Goal: Book appointment/travel/reservation

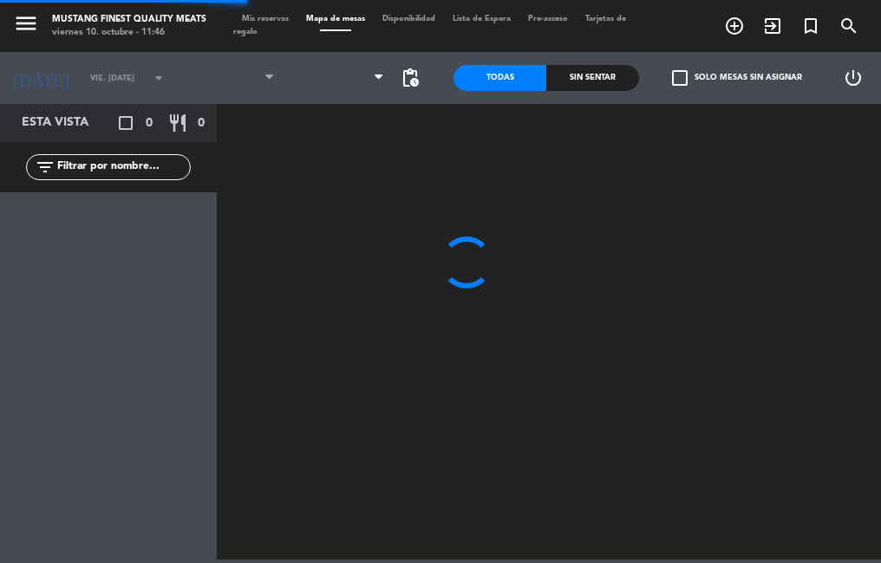
type input "vie. [DATE]"
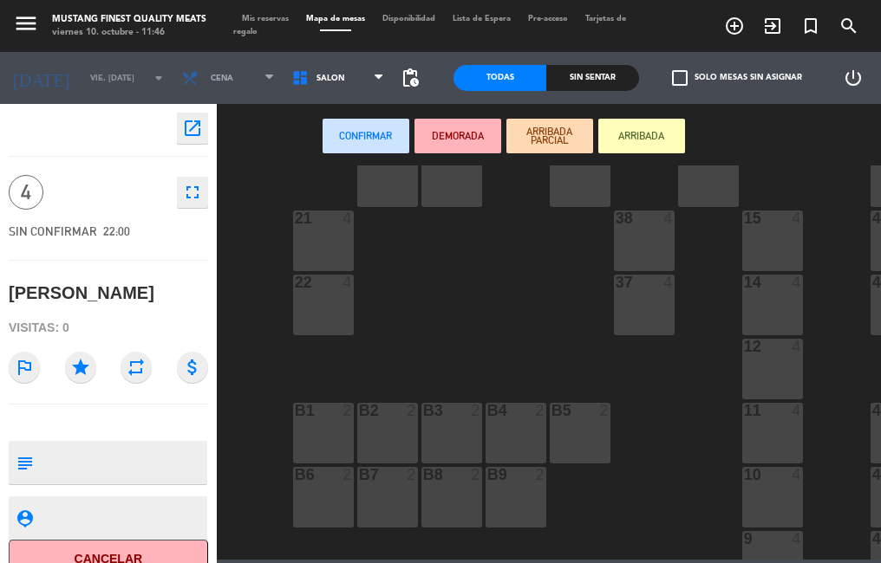
scroll to position [155, 0]
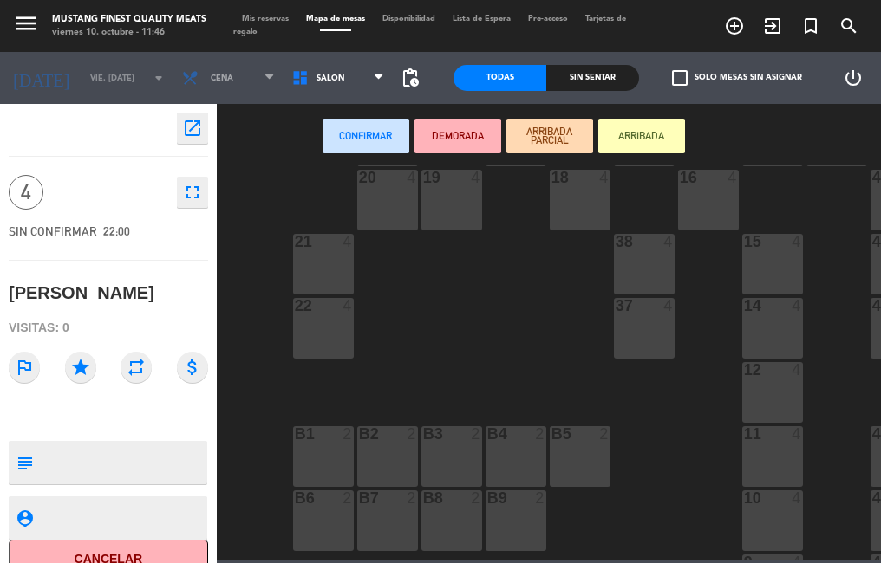
click at [769, 388] on div "12 4" at bounding box center [772, 392] width 61 height 61
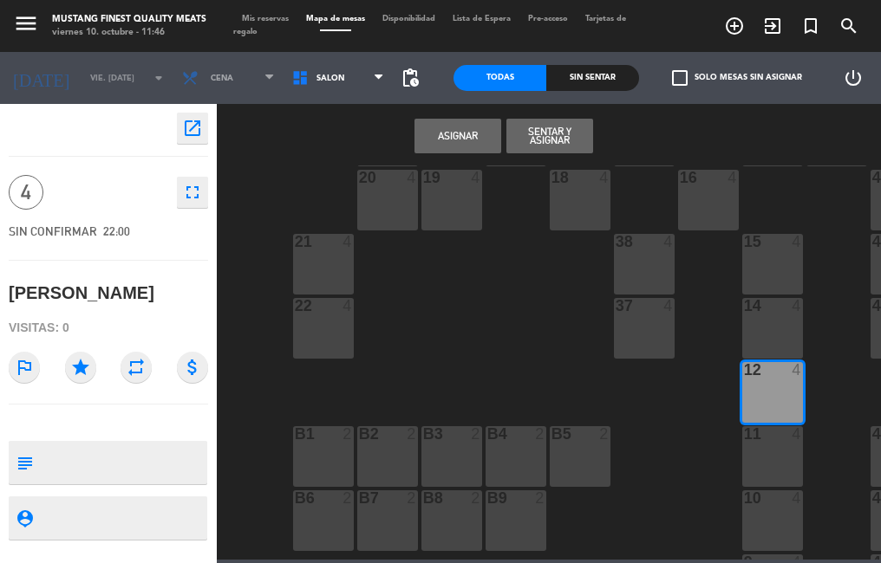
click at [458, 135] on button "Asignar" at bounding box center [457, 136] width 87 height 35
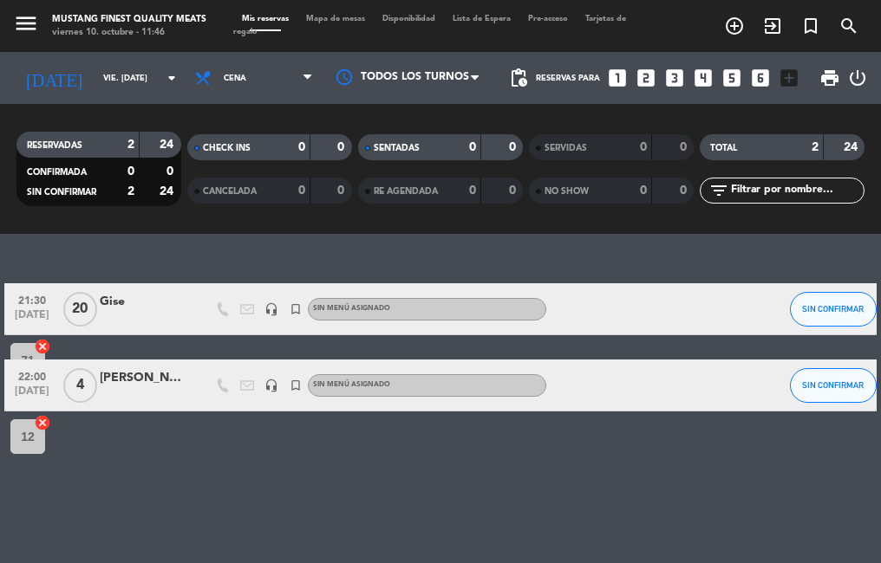
click at [342, 19] on span "Mapa de mesas" at bounding box center [335, 19] width 76 height 8
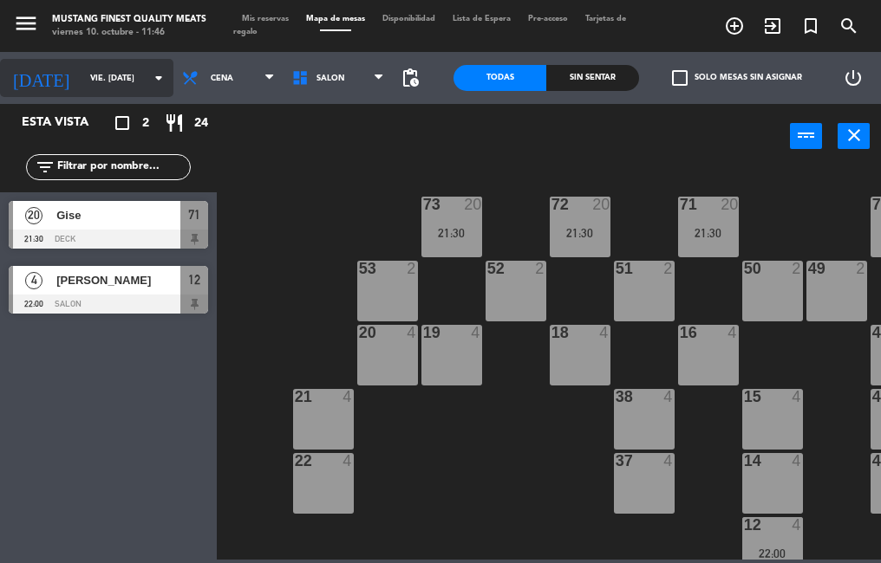
click at [102, 74] on input "vie. [DATE]" at bounding box center [137, 78] width 113 height 27
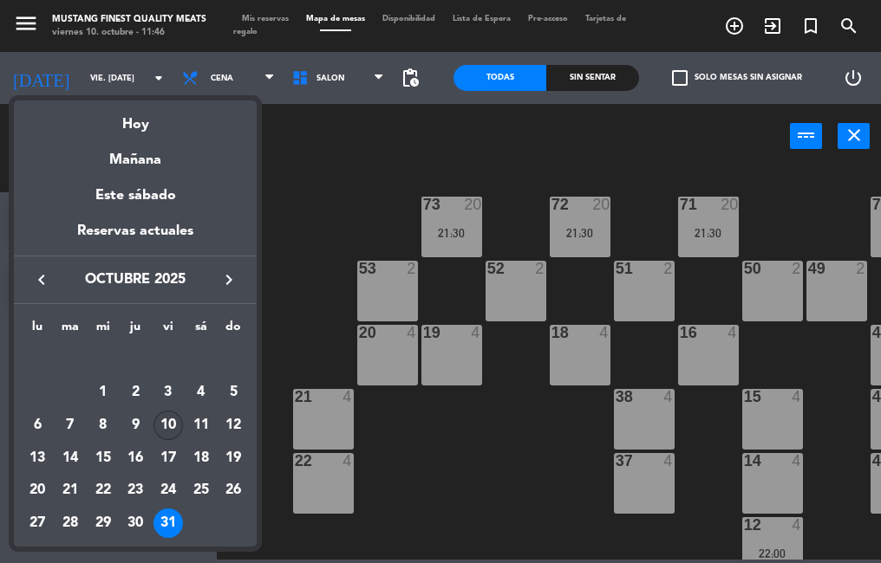
click at [163, 432] on div "10" at bounding box center [167, 425] width 29 height 29
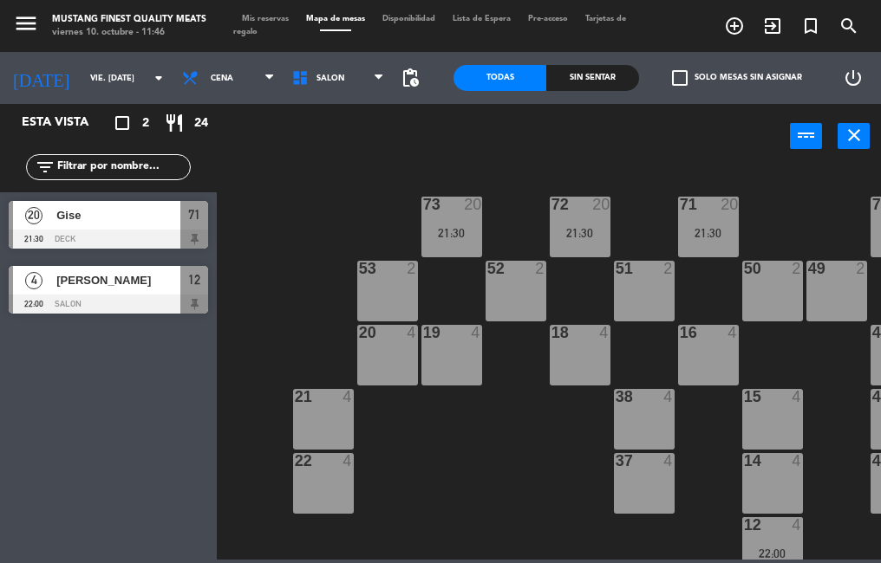
type input "vie. [DATE]"
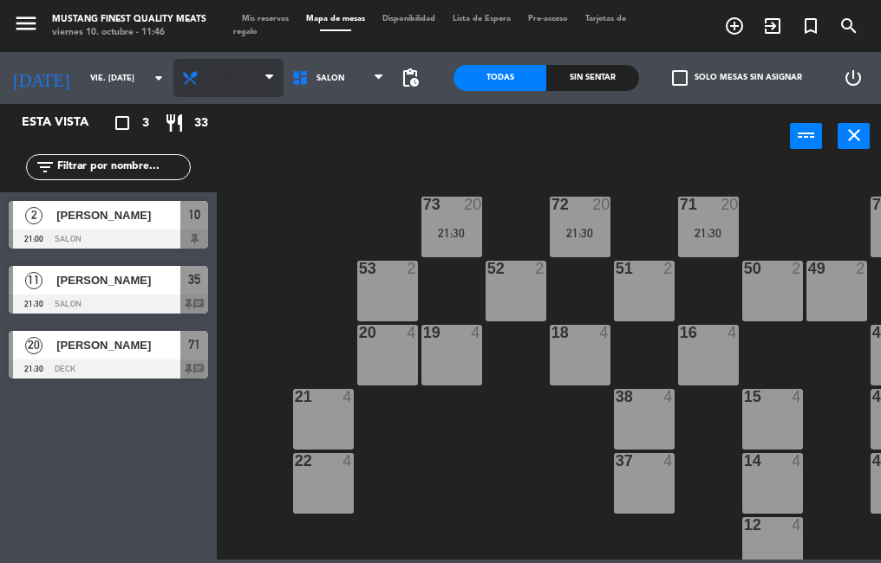
click at [218, 75] on span "Cena" at bounding box center [228, 78] width 110 height 38
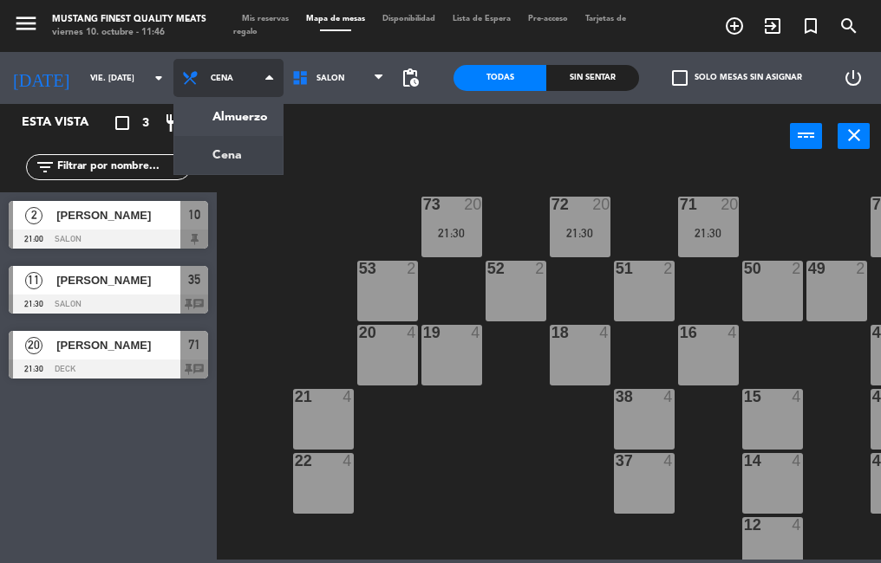
click at [218, 116] on ng-component "menu Mustang Finest Quality Meats viernes 10. octubre - 11:46 Mis reservas Mapa…" at bounding box center [440, 280] width 881 height 560
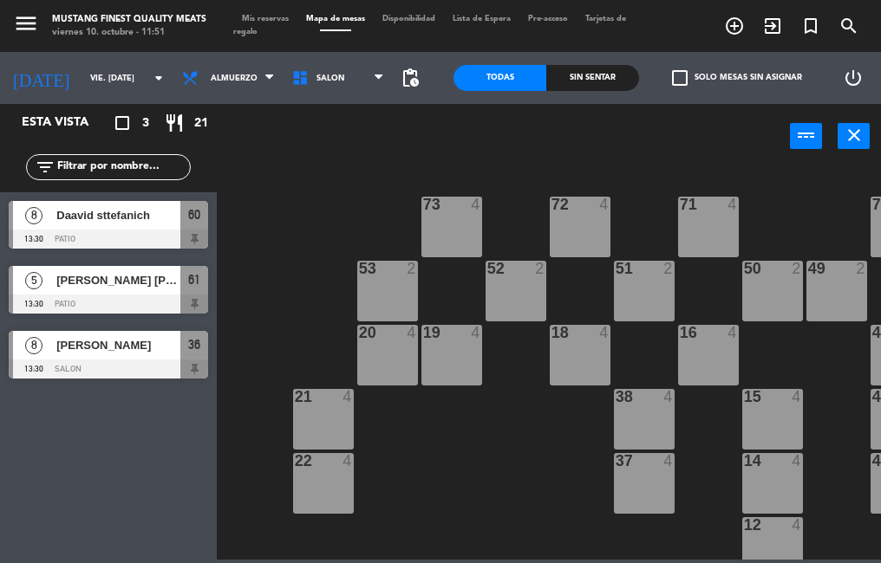
click at [806, 32] on icon "turned_in_not" at bounding box center [810, 26] width 21 height 21
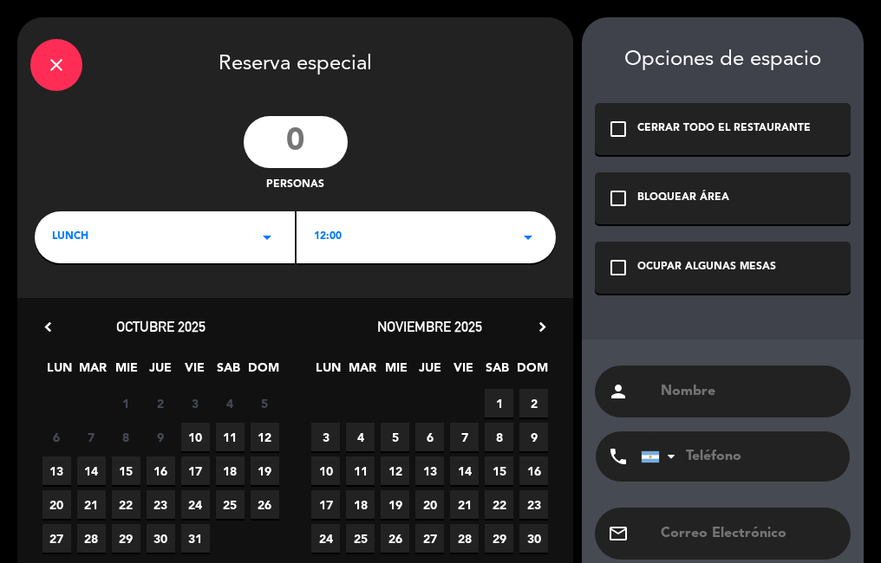
click at [621, 266] on icon "check_box_outline_blank" at bounding box center [618, 267] width 21 height 21
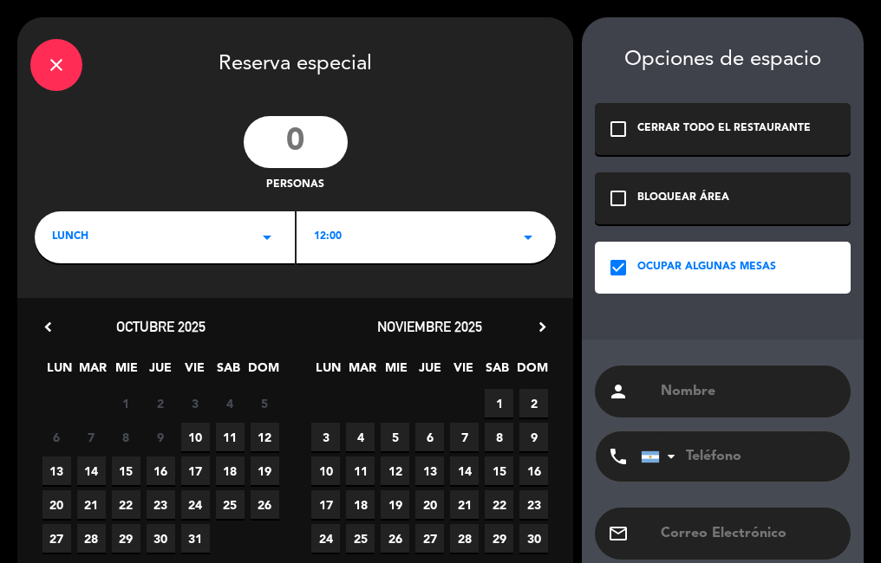
click at [681, 390] on input "text" at bounding box center [748, 392] width 179 height 24
type input "[PERSON_NAME]"
click at [251, 237] on div "LUNCH arrow_drop_down" at bounding box center [165, 237] width 260 height 52
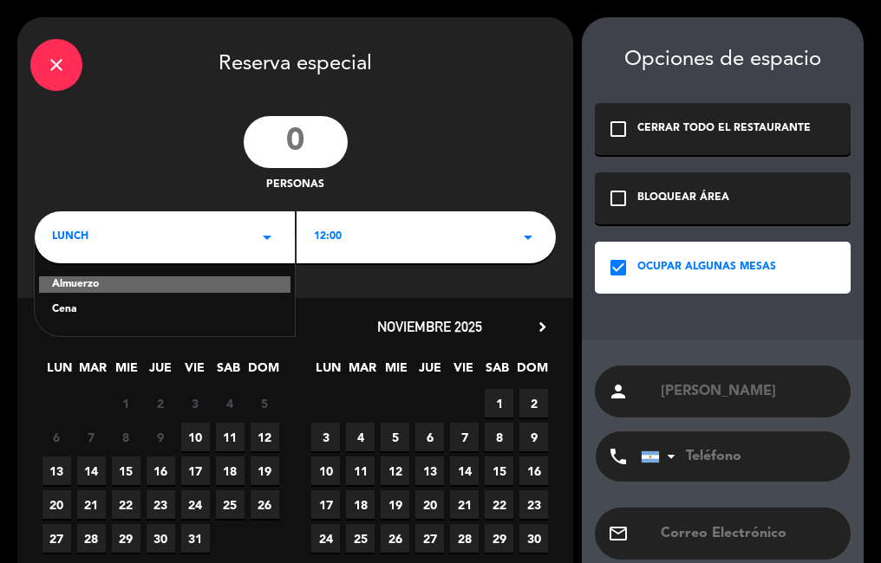
click at [140, 315] on div "Cena" at bounding box center [164, 310] width 225 height 17
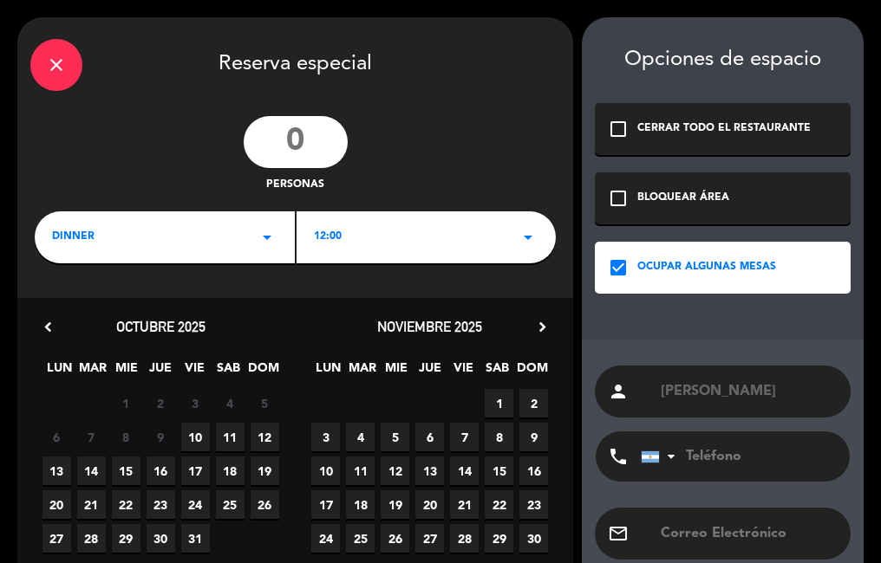
click at [385, 232] on div "12:00 arrow_drop_down" at bounding box center [426, 237] width 260 height 52
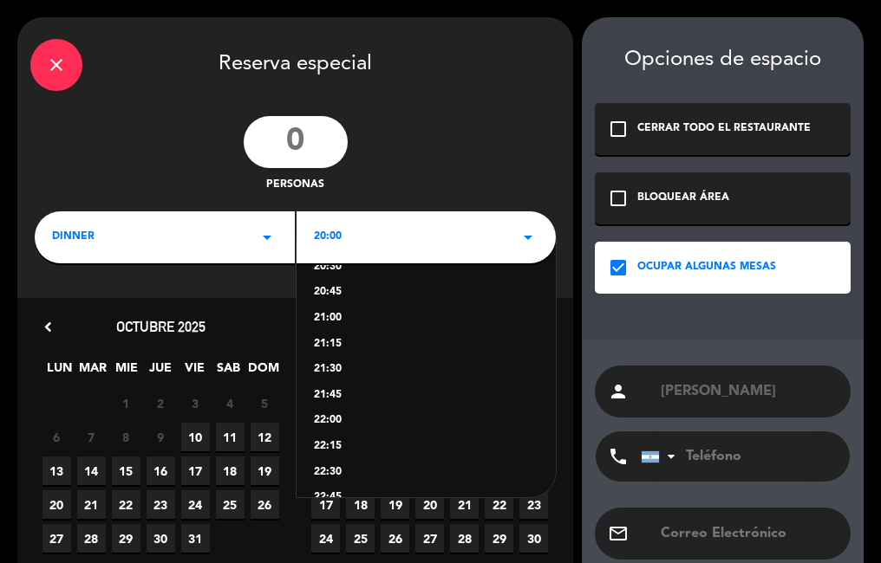
scroll to position [75, 0]
click at [323, 342] on div "21:15" at bounding box center [426, 338] width 225 height 17
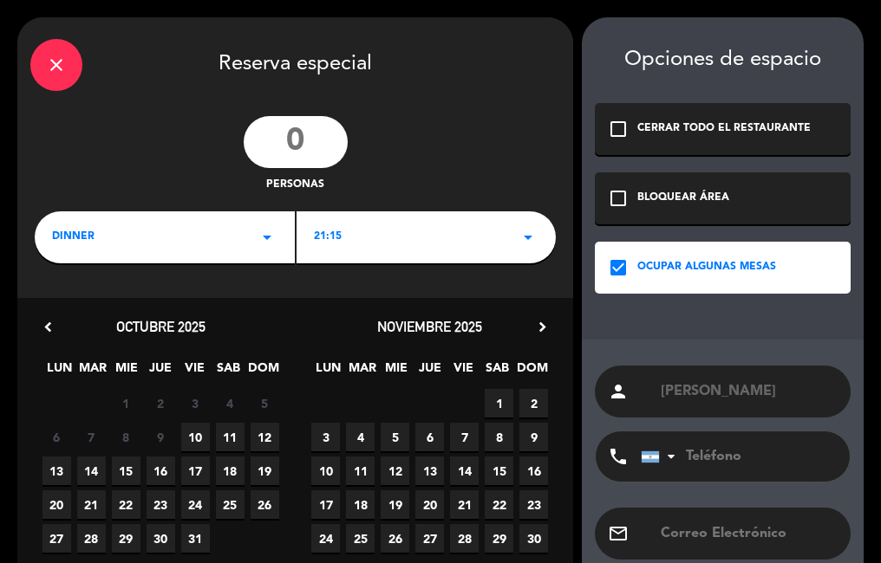
click at [237, 436] on span "11" at bounding box center [230, 437] width 29 height 29
click at [321, 150] on input "number" at bounding box center [296, 142] width 104 height 52
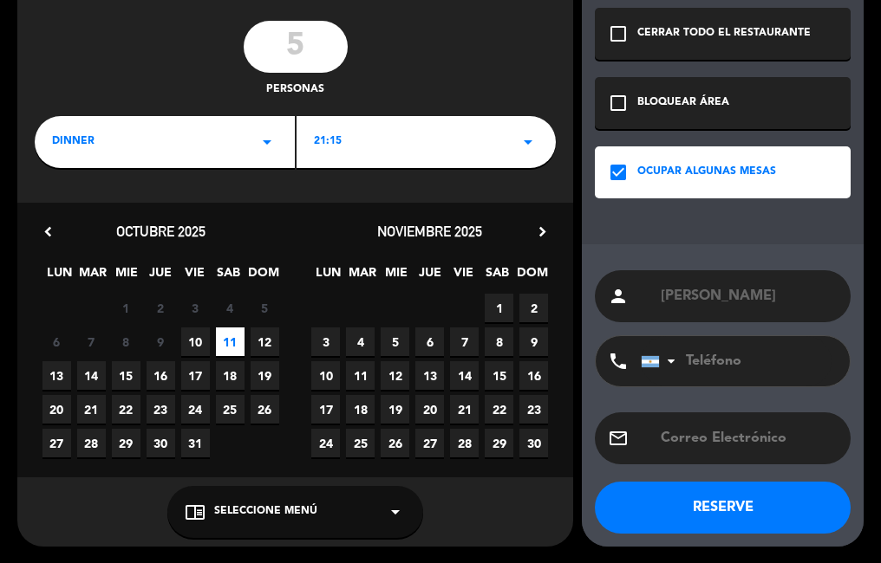
type input "5"
click at [743, 511] on button "RESERVE" at bounding box center [723, 508] width 256 height 52
